Goal: Information Seeking & Learning: Understand process/instructions

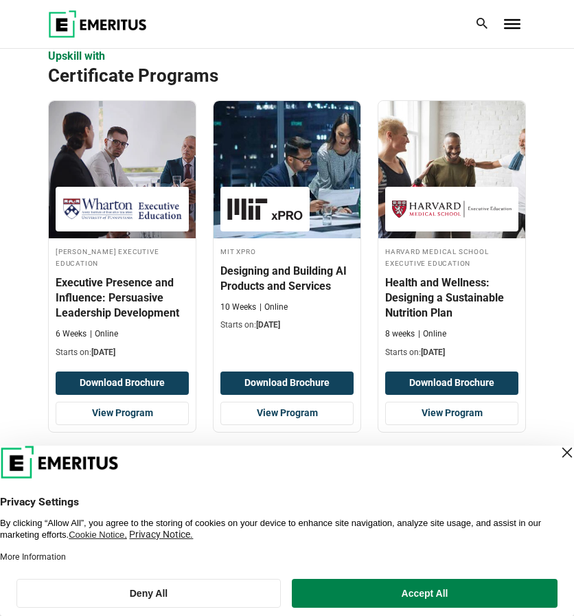
scroll to position [1372, 0]
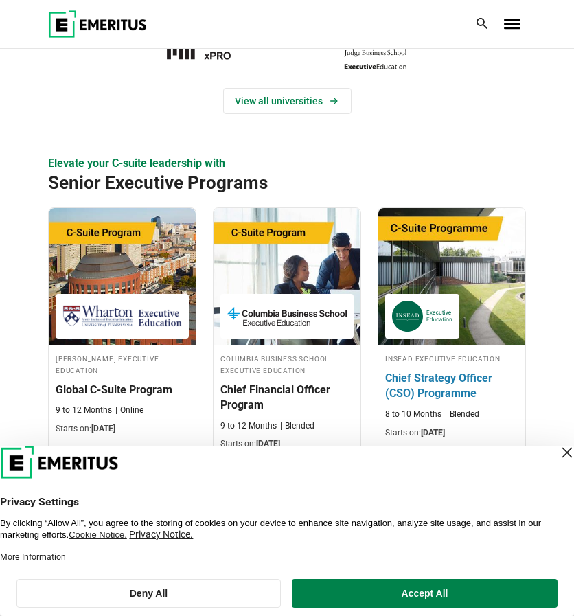
scroll to position [412, 0]
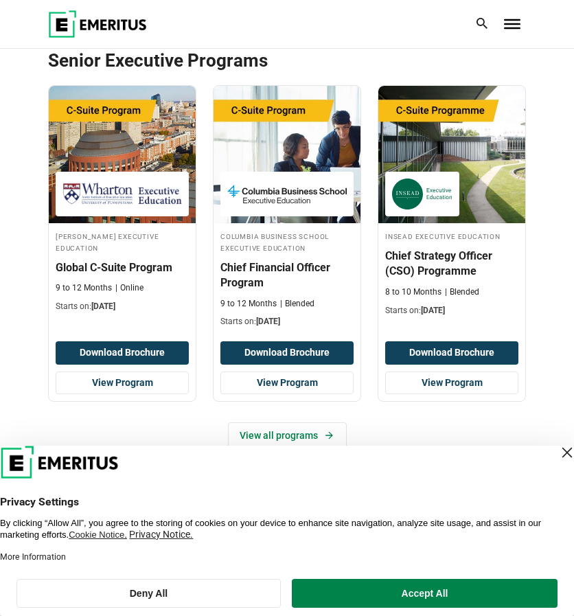
click at [557, 454] on div "Close Layer" at bounding box center [566, 452] width 19 height 19
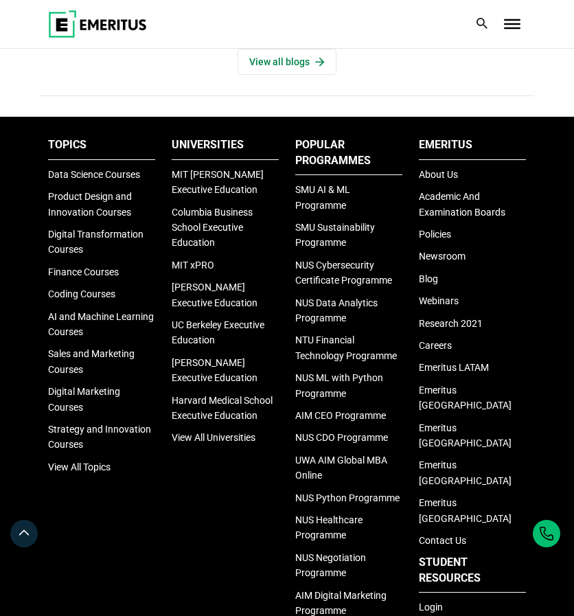
scroll to position [4250, 0]
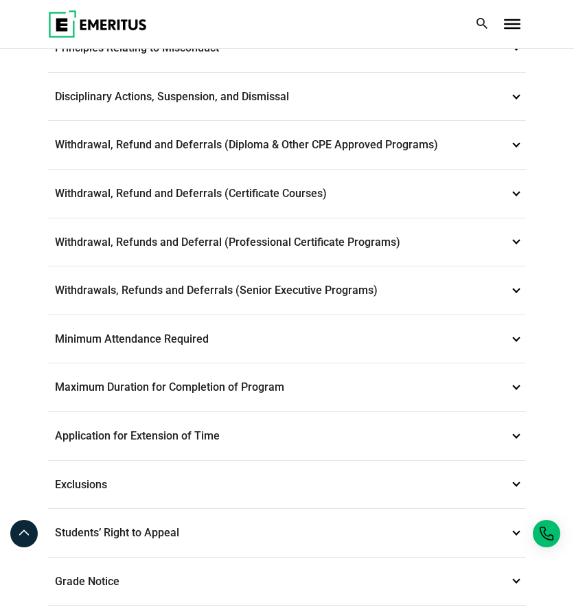
scroll to position [618, 0]
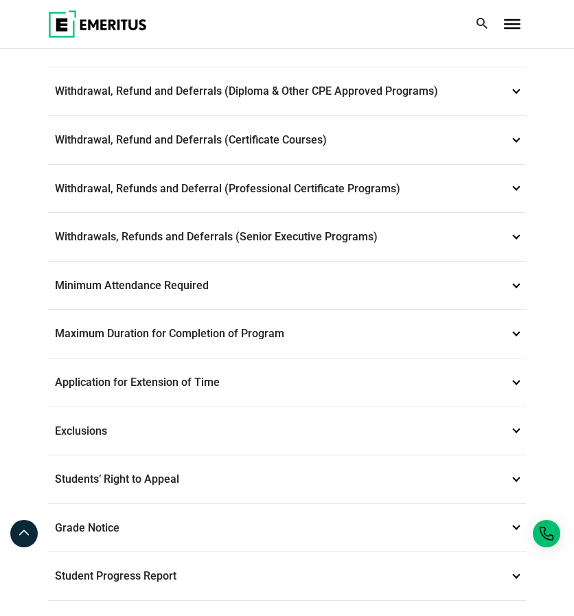
click at [185, 281] on p "Minimum Attendance Required 10" at bounding box center [287, 285] width 478 height 48
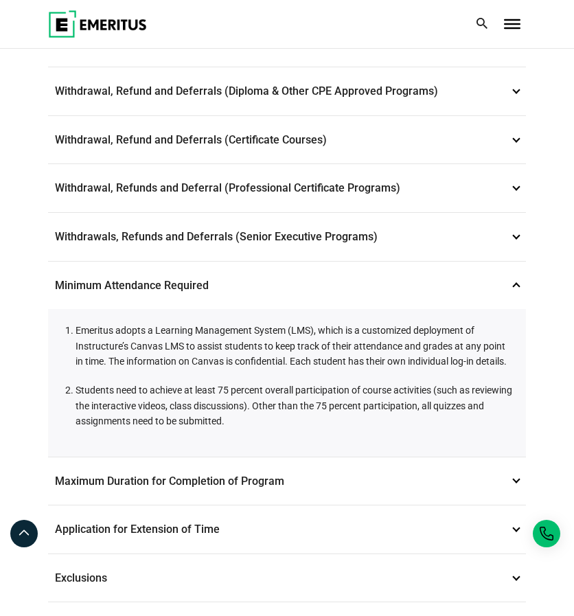
click at [185, 281] on p "Minimum Attendance Required 10" at bounding box center [287, 285] width 478 height 48
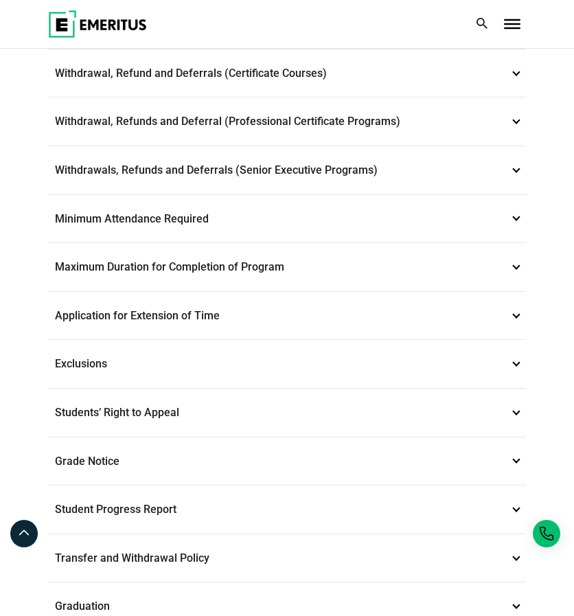
scroll to position [483, 0]
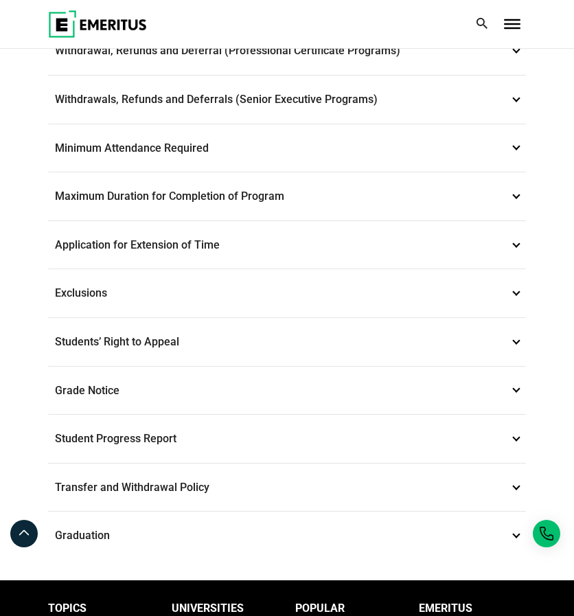
click at [187, 237] on p "Application for Extension of Time 12" at bounding box center [287, 245] width 478 height 48
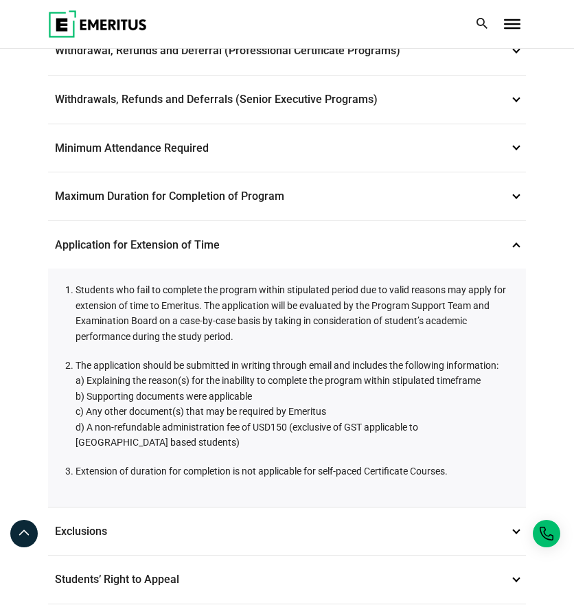
click at [187, 237] on p "Application for Extension of Time 12" at bounding box center [287, 245] width 478 height 48
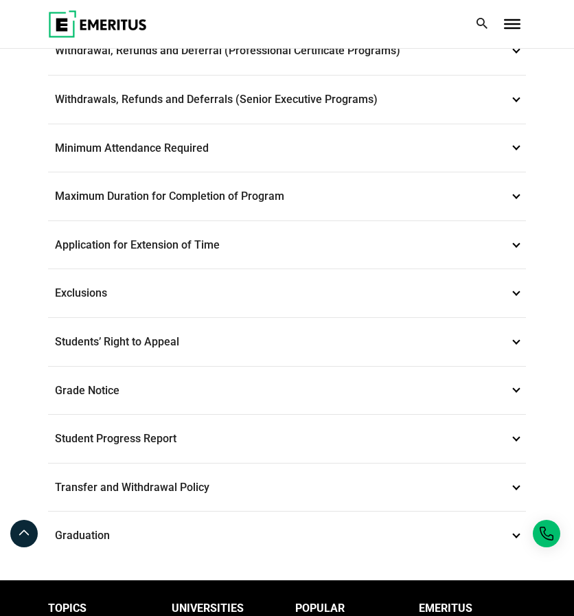
click at [152, 384] on p "Grade Notice 14" at bounding box center [287, 390] width 478 height 48
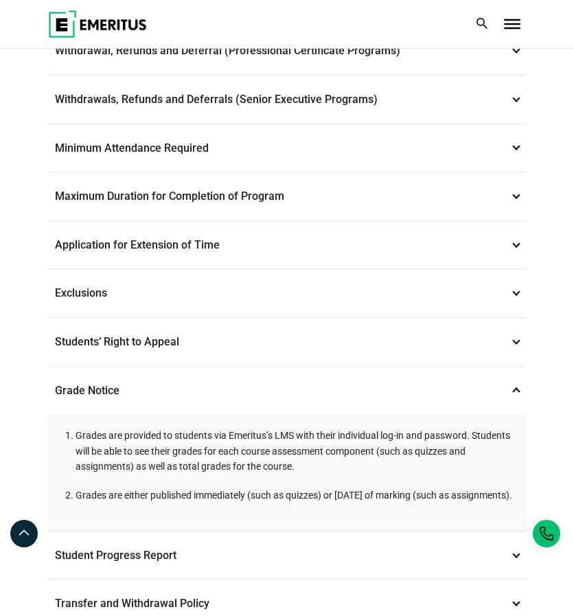
click at [239, 366] on p "Grade Notice 14" at bounding box center [287, 390] width 478 height 48
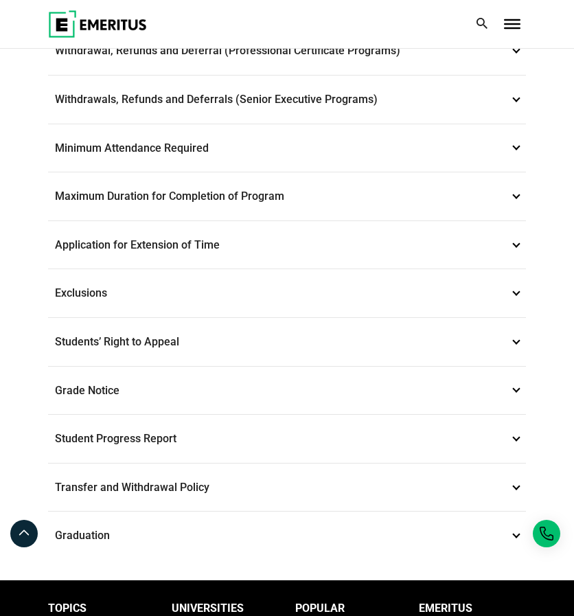
click at [198, 428] on p "Student Progress Report 15" at bounding box center [287, 438] width 478 height 48
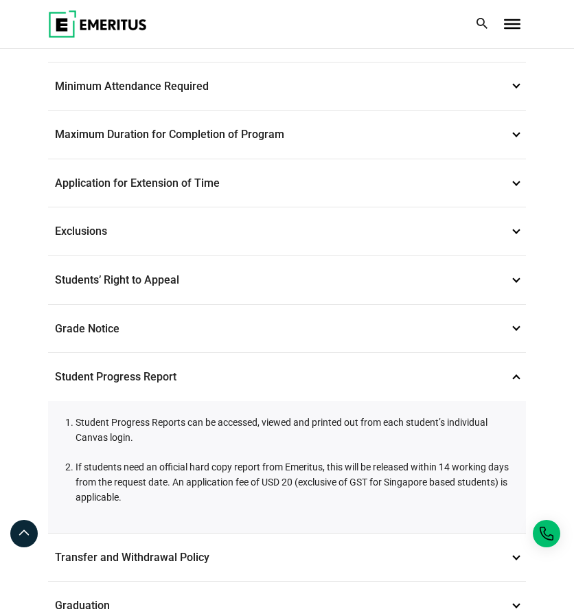
scroll to position [552, 0]
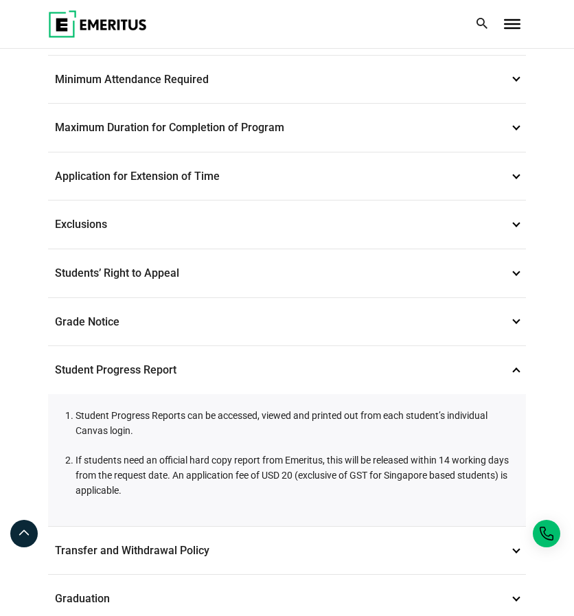
click at [281, 347] on p "Student Progress Report 15" at bounding box center [287, 370] width 478 height 48
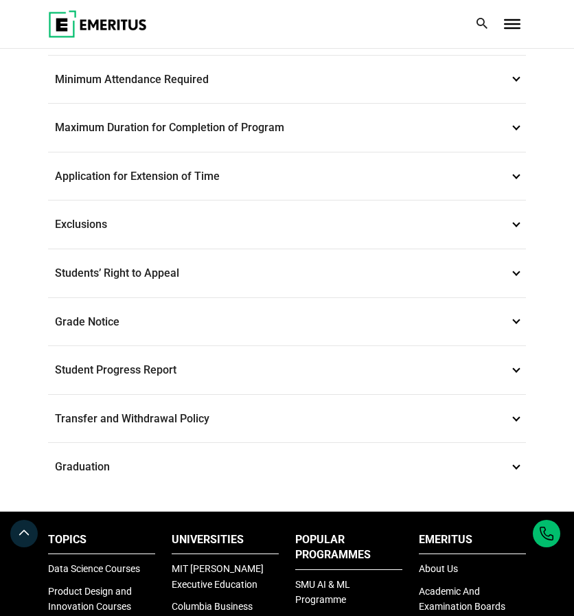
click at [197, 415] on p "Transfer and Withdrawal Policy 16" at bounding box center [287, 419] width 478 height 48
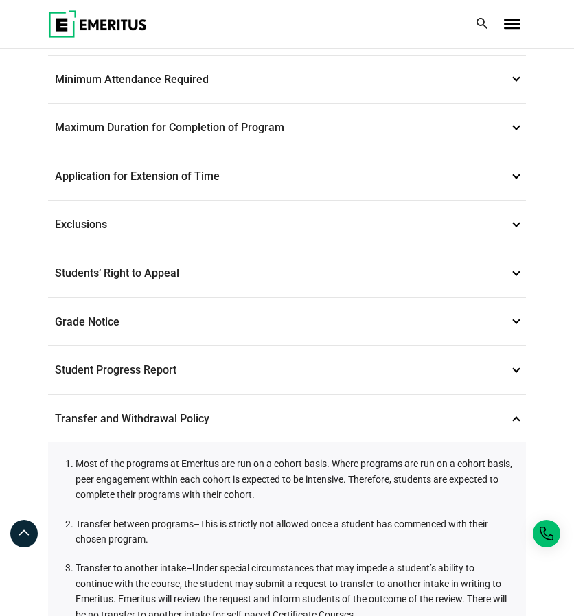
click at [197, 401] on p "Transfer and Withdrawal Policy 16" at bounding box center [287, 419] width 478 height 48
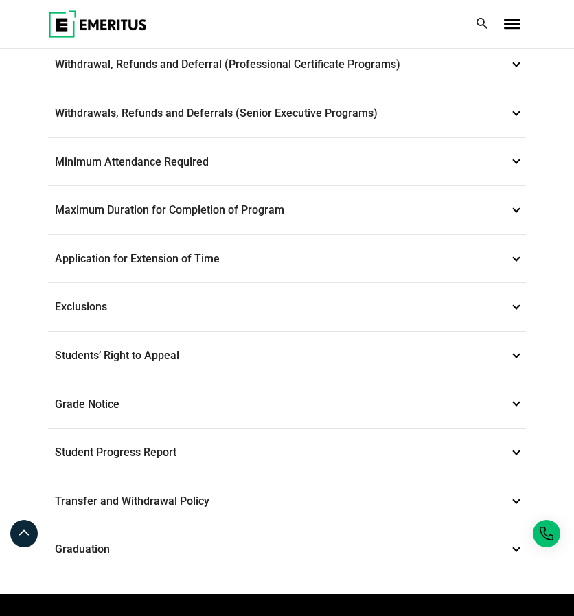
scroll to position [209, 0]
